Goal: Browse casually: Explore the website without a specific task or goal

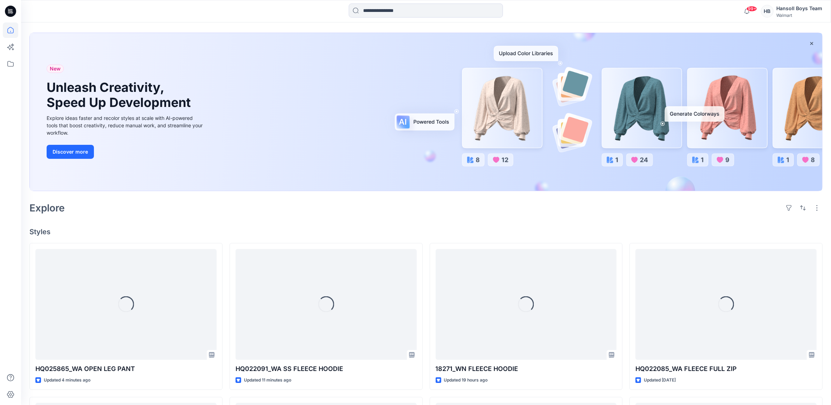
scroll to position [44, 0]
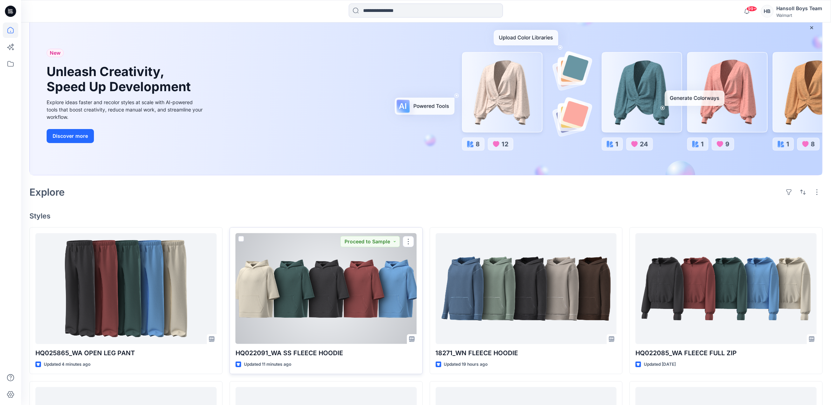
click at [377, 323] on div at bounding box center [325, 288] width 181 height 111
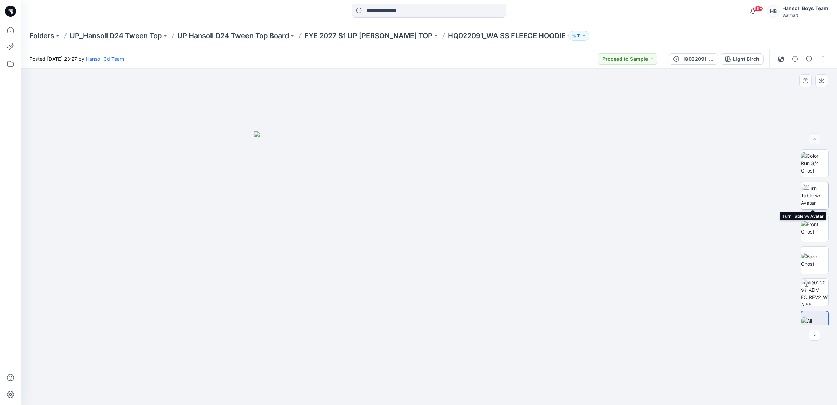
click at [817, 193] on img at bounding box center [814, 195] width 27 height 22
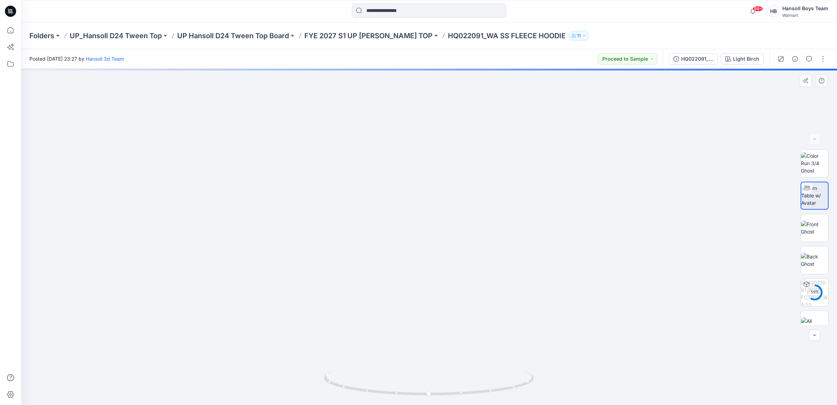
drag, startPoint x: 528, startPoint y: 334, endPoint x: 509, endPoint y: 312, distance: 28.3
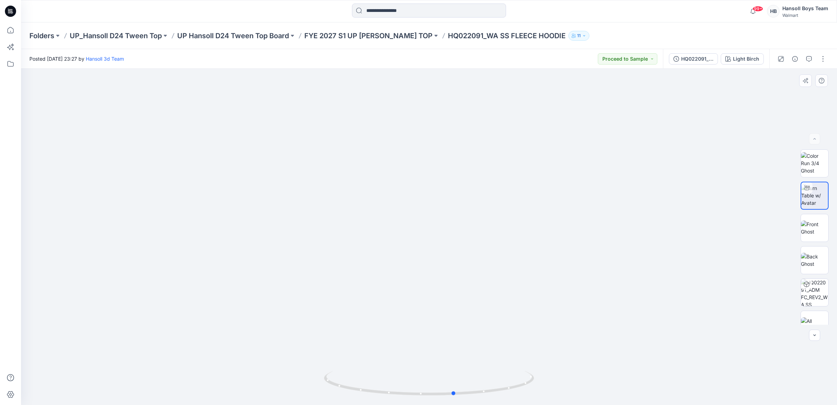
drag, startPoint x: 438, startPoint y: 395, endPoint x: 463, endPoint y: 398, distance: 25.8
click at [463, 398] on div at bounding box center [429, 387] width 210 height 35
drag, startPoint x: 65, startPoint y: 296, endPoint x: 70, endPoint y: 297, distance: 5.7
drag, startPoint x: 620, startPoint y: 223, endPoint x: 618, endPoint y: 330, distance: 107.2
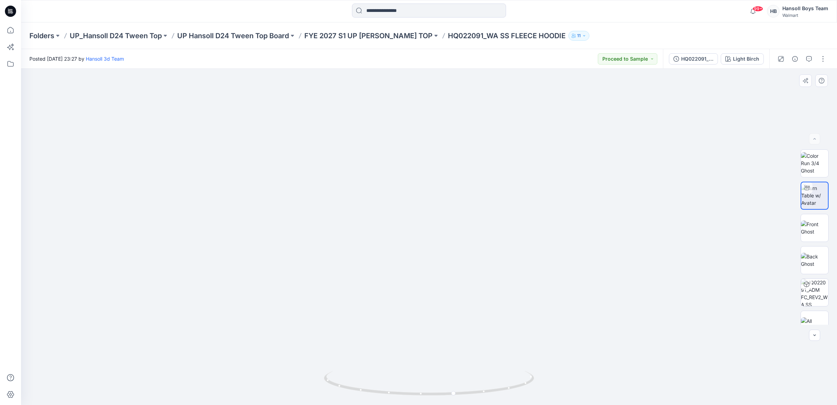
click at [618, 330] on img at bounding box center [422, 121] width 986 height 566
drag, startPoint x: 451, startPoint y: 396, endPoint x: 551, endPoint y: 392, distance: 99.9
click at [551, 392] on div at bounding box center [429, 237] width 816 height 336
drag, startPoint x: 447, startPoint y: 233, endPoint x: 455, endPoint y: 166, distance: 67.7
click at [455, 166] on img at bounding box center [437, 6] width 1435 height 795
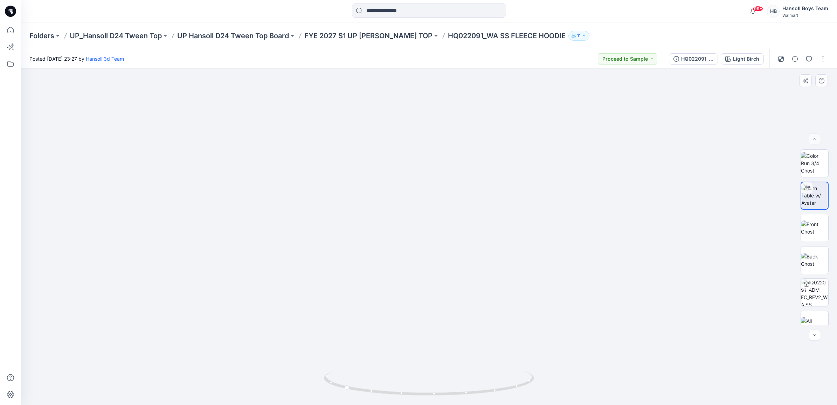
drag, startPoint x: 483, startPoint y: 244, endPoint x: 465, endPoint y: 174, distance: 72.2
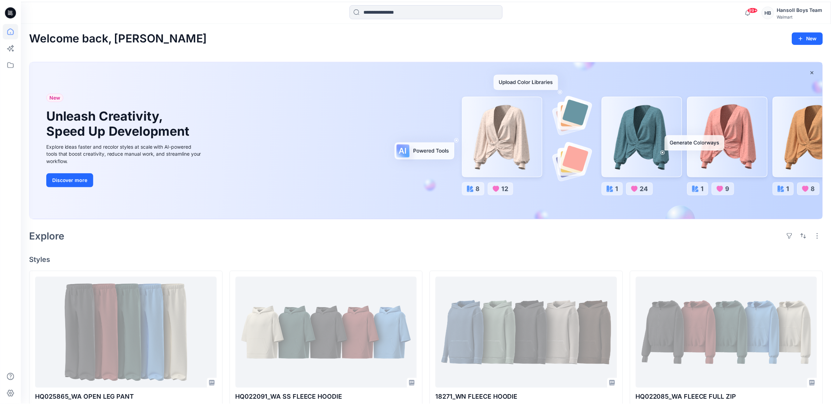
scroll to position [44, 0]
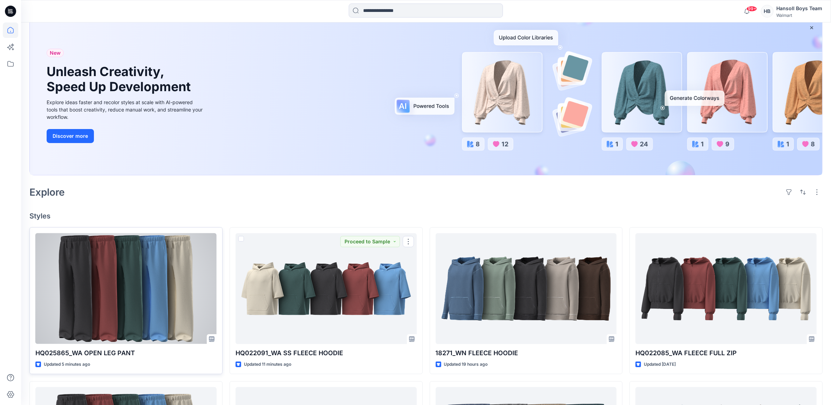
click at [114, 326] on div at bounding box center [125, 288] width 181 height 111
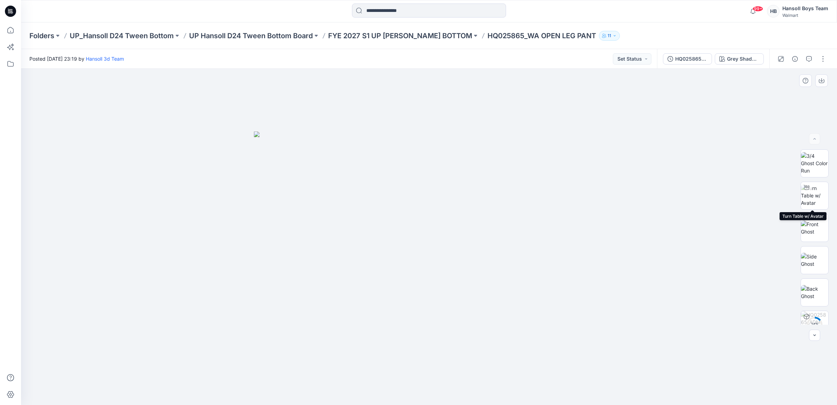
drag, startPoint x: 820, startPoint y: 193, endPoint x: 782, endPoint y: 224, distance: 49.3
click at [820, 193] on img at bounding box center [814, 195] width 27 height 22
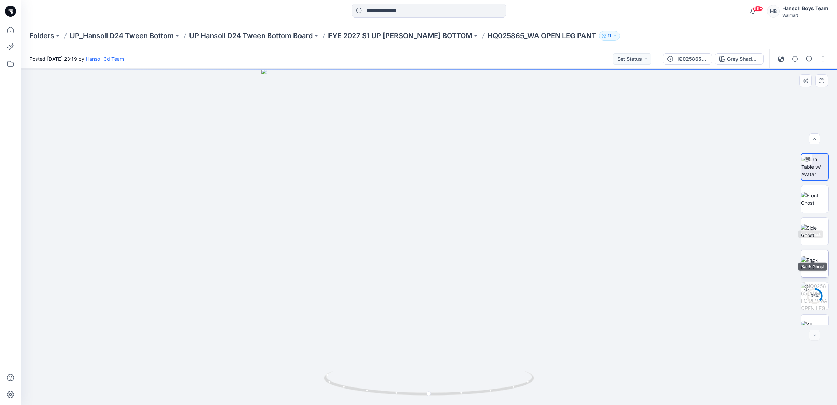
scroll to position [46, 0]
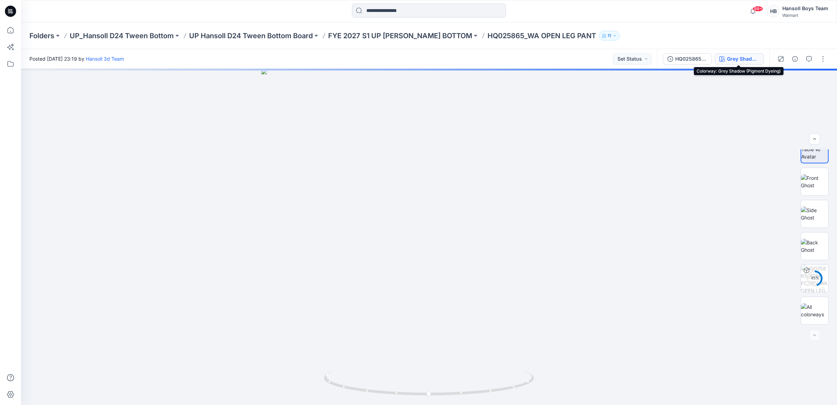
click at [745, 59] on div "Grey Shadow (Pigment Dyeing)" at bounding box center [743, 59] width 32 height 8
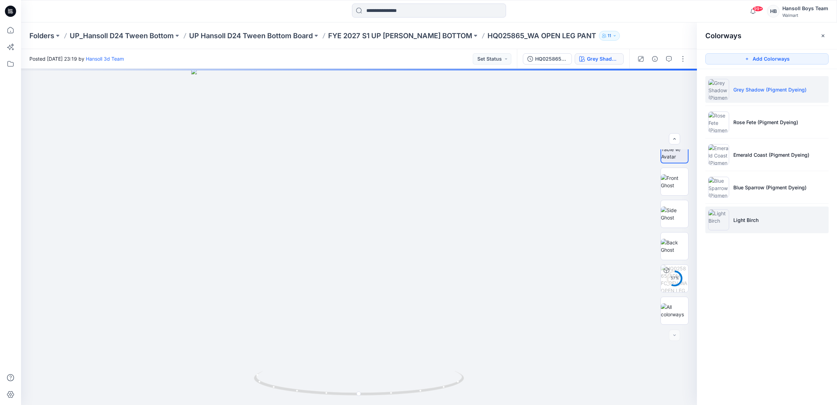
click at [754, 226] on li "Light Birch" at bounding box center [767, 219] width 123 height 27
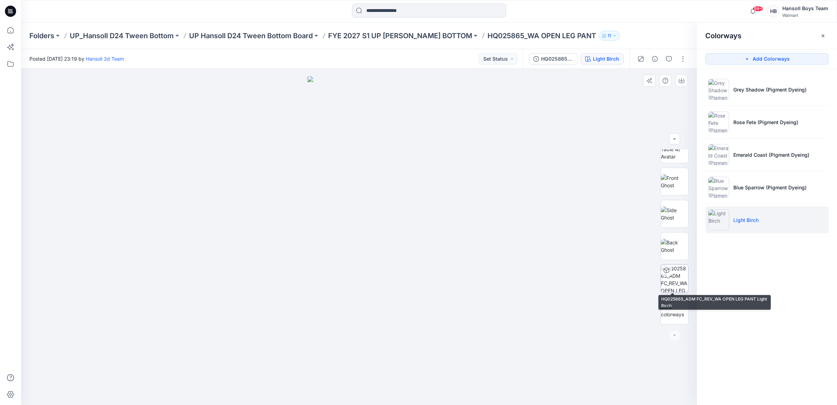
click at [681, 288] on img at bounding box center [674, 277] width 27 height 27
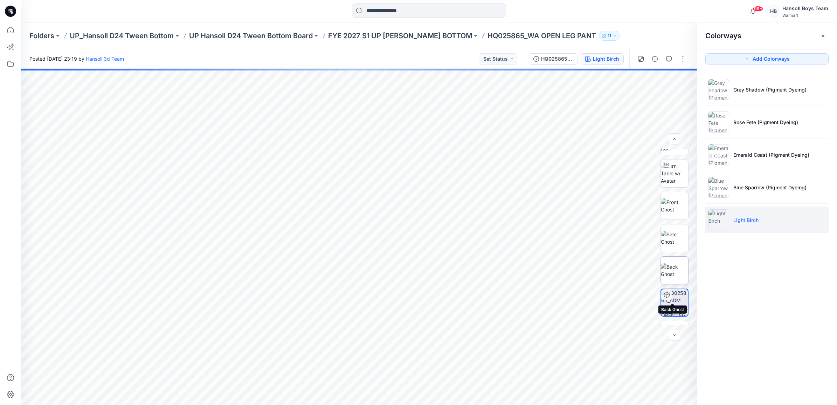
scroll to position [0, 0]
click at [668, 206] on img at bounding box center [674, 195] width 27 height 22
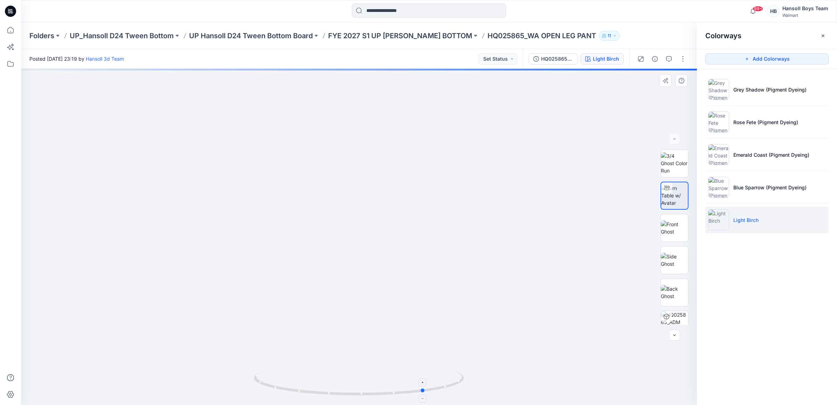
drag, startPoint x: 376, startPoint y: 395, endPoint x: 442, endPoint y: 395, distance: 66.2
click at [442, 395] on icon at bounding box center [360, 384] width 212 height 26
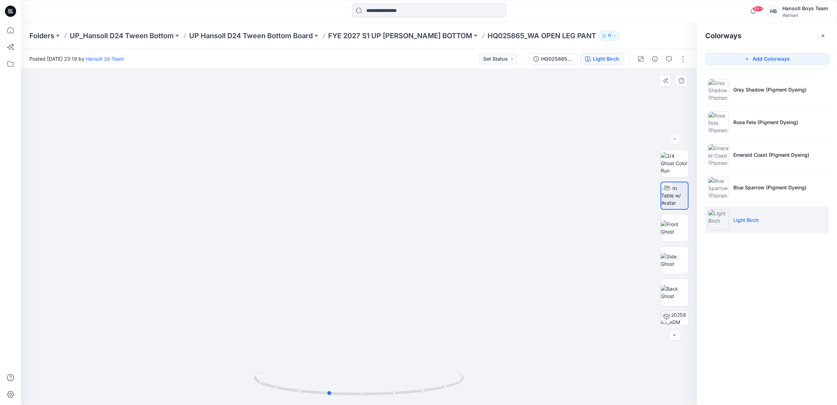
drag, startPoint x: 433, startPoint y: 388, endPoint x: 547, endPoint y: 385, distance: 113.9
click at [547, 385] on div at bounding box center [359, 237] width 676 height 336
drag, startPoint x: 382, startPoint y: 395, endPoint x: 412, endPoint y: 395, distance: 29.8
click at [412, 395] on icon at bounding box center [360, 384] width 212 height 26
drag, startPoint x: 435, startPoint y: 360, endPoint x: 408, endPoint y: 167, distance: 194.2
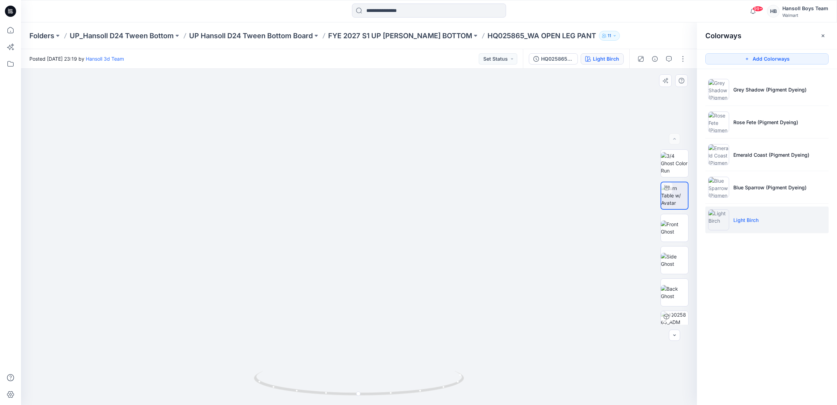
click at [408, 167] on img at bounding box center [338, 50] width 717 height 709
drag, startPoint x: 394, startPoint y: 293, endPoint x: 389, endPoint y: 233, distance: 60.1
click at [389, 233] on img at bounding box center [359, 225] width 358 height 358
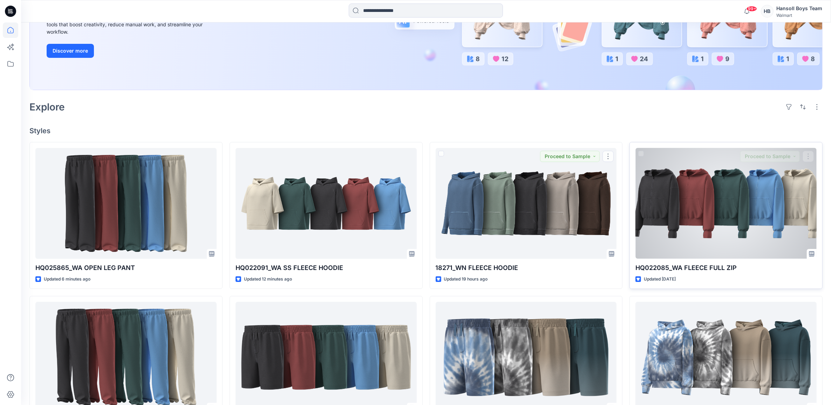
scroll to position [131, 0]
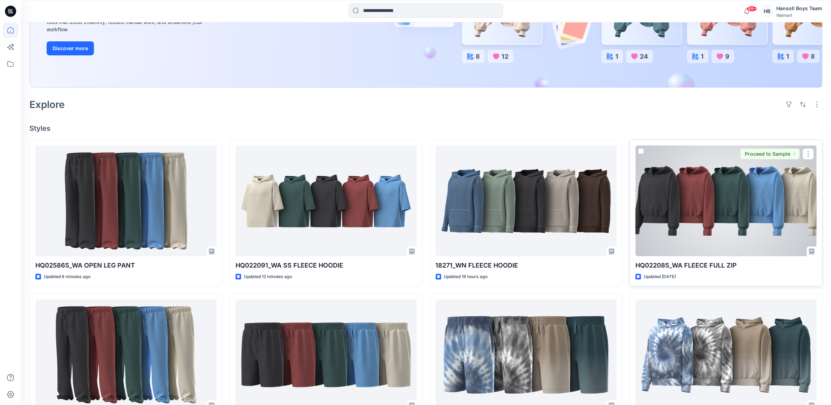
click at [728, 234] on div at bounding box center [725, 200] width 181 height 111
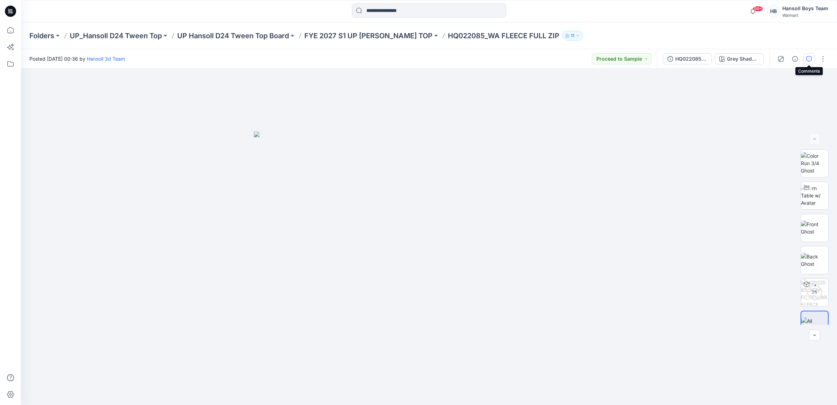
click at [813, 59] on button "button" at bounding box center [809, 58] width 11 height 11
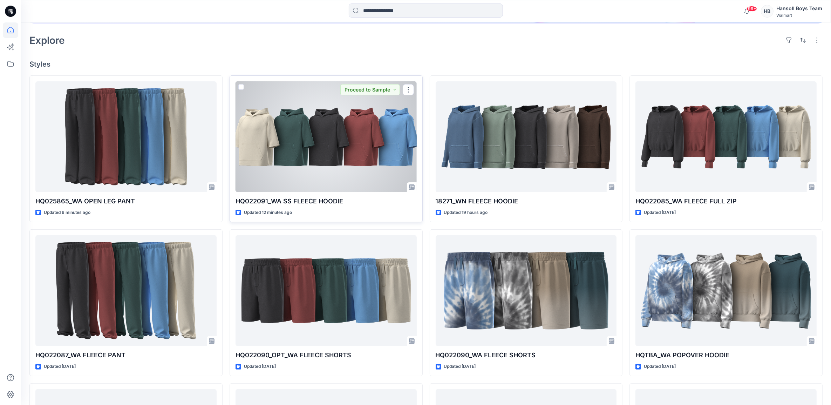
scroll to position [219, 0]
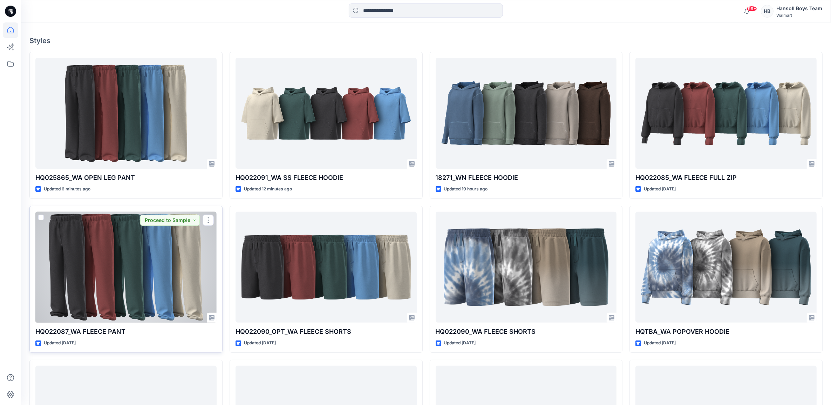
click at [158, 282] on div at bounding box center [125, 267] width 181 height 111
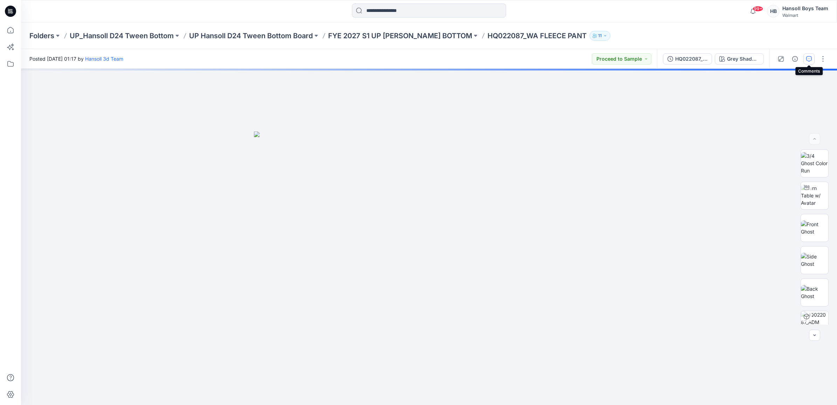
click at [808, 57] on icon "button" at bounding box center [809, 59] width 6 height 6
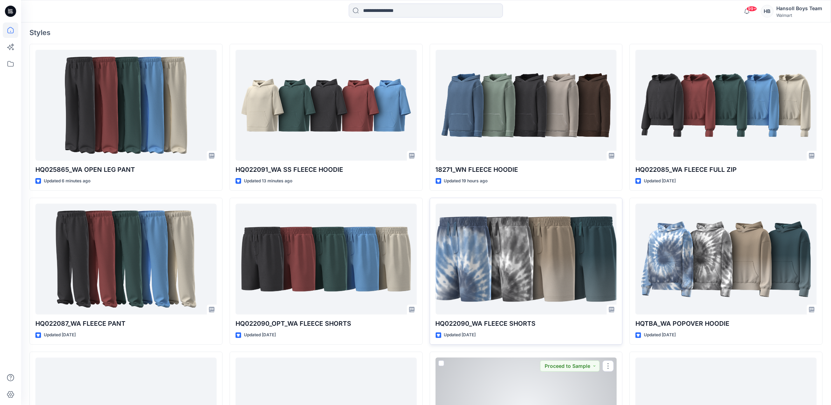
scroll to position [175, 0]
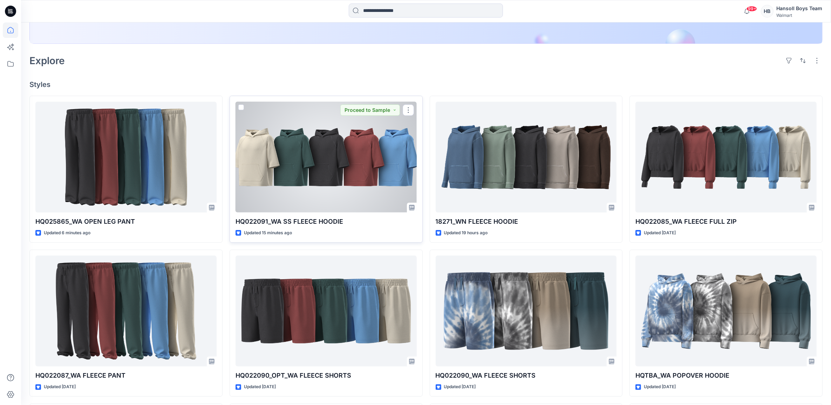
click at [325, 174] on div at bounding box center [325, 157] width 181 height 111
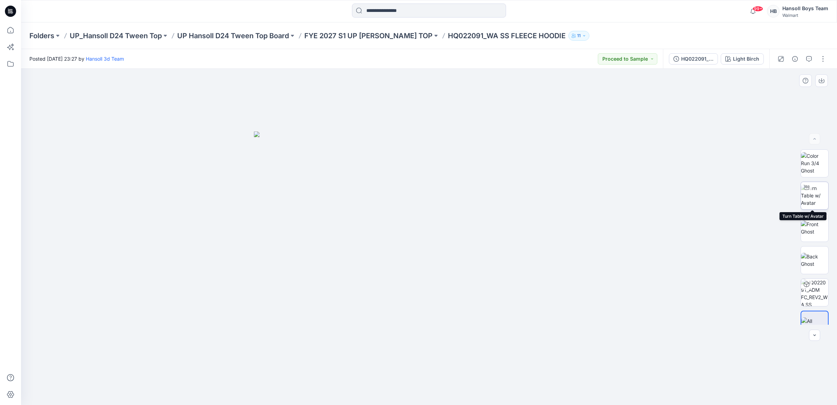
click at [815, 190] on img at bounding box center [814, 195] width 27 height 22
click at [811, 167] on img at bounding box center [814, 163] width 27 height 22
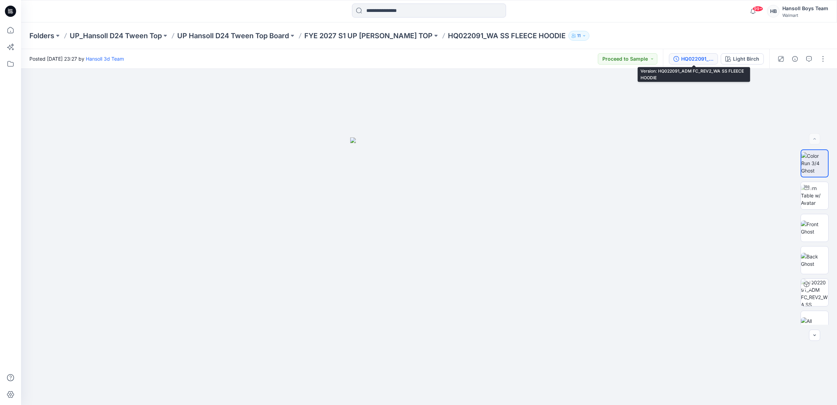
click at [705, 60] on div "HQ022091_ADM FC_REV2_WA SS FLEECE HOODIE" at bounding box center [697, 59] width 32 height 8
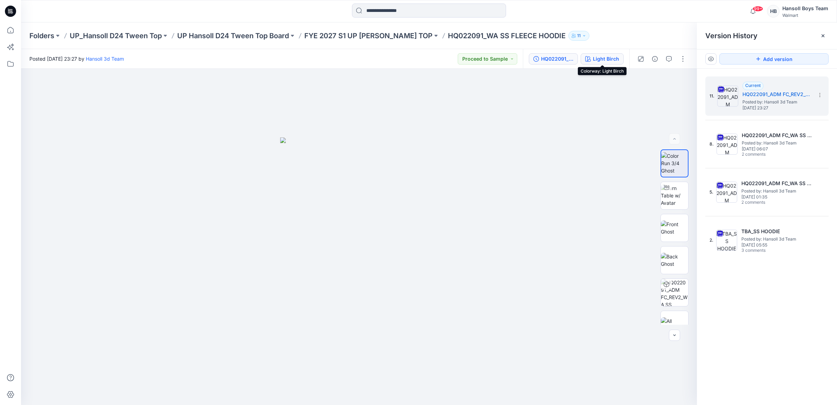
click at [610, 60] on div "Light Birch" at bounding box center [606, 59] width 26 height 8
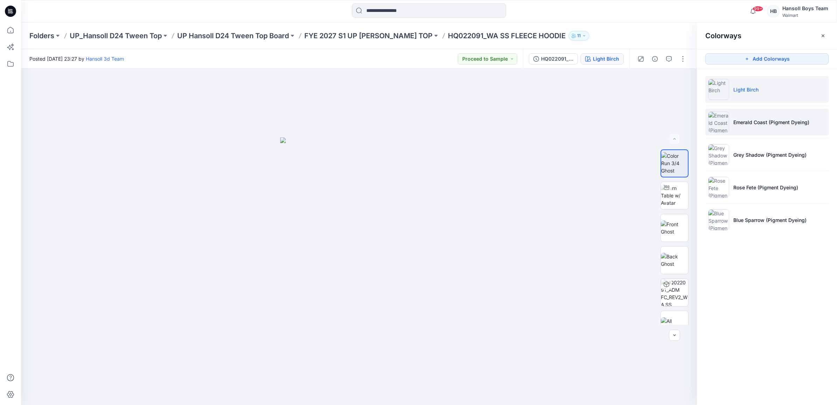
click at [747, 122] on p "Emerald Coast (Pigment Dyeing)" at bounding box center [772, 121] width 76 height 7
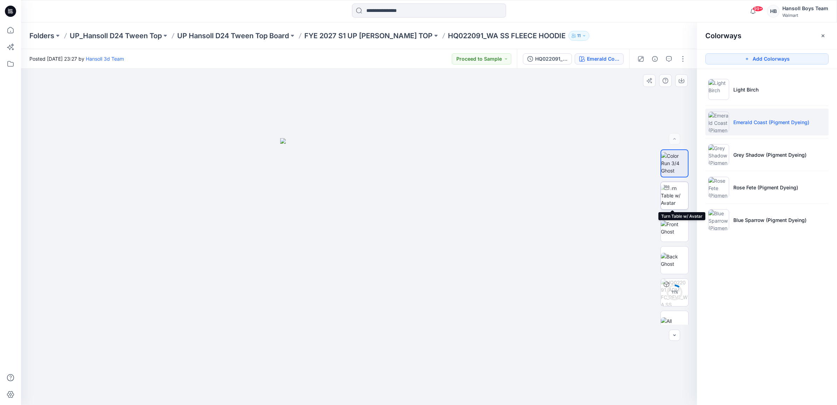
click at [676, 188] on img at bounding box center [674, 195] width 27 height 22
